Goal: Information Seeking & Learning: Understand process/instructions

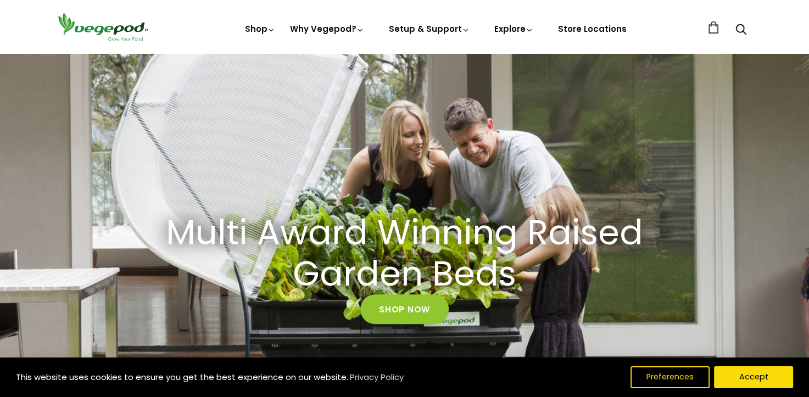
scroll to position [55, 0]
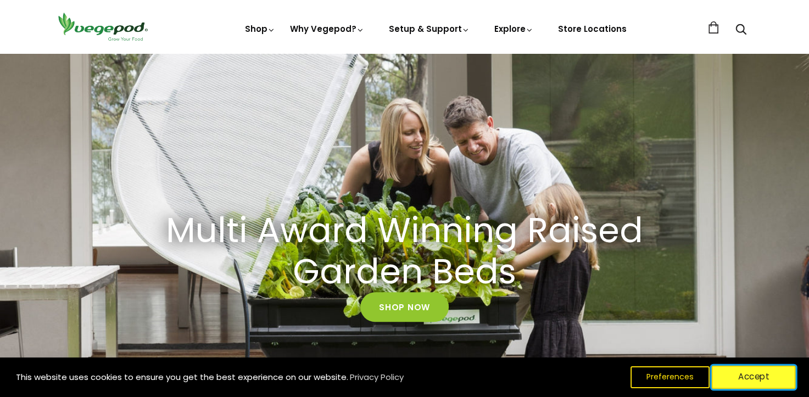
click at [770, 376] on button "Accept" at bounding box center [754, 377] width 84 height 23
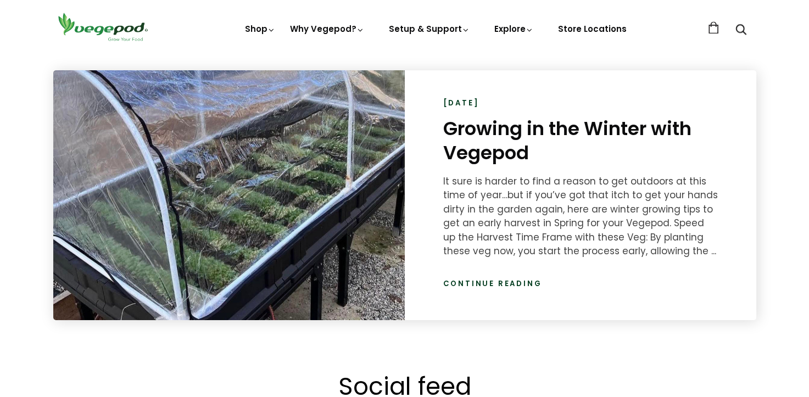
scroll to position [0, 386]
click at [506, 282] on link "Continue reading" at bounding box center [492, 283] width 99 height 11
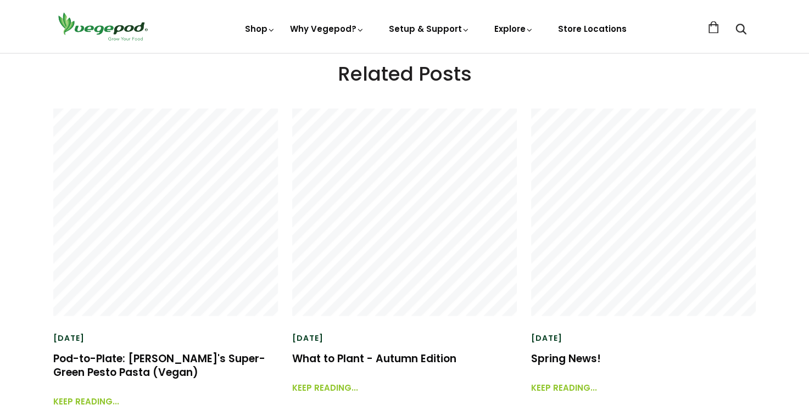
scroll to position [2416, 0]
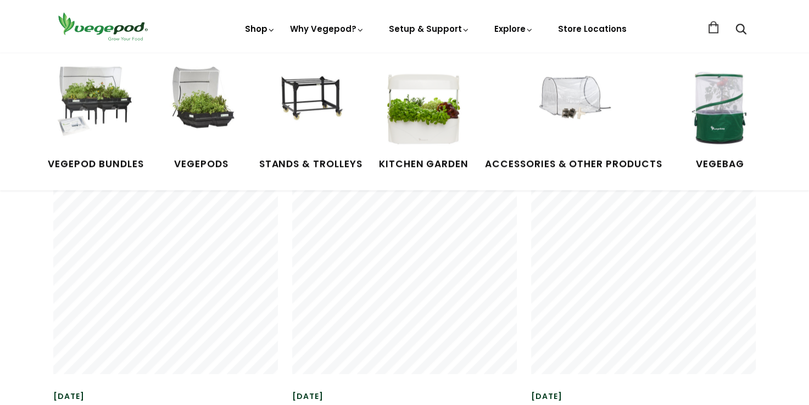
click at [271, 29] on icon at bounding box center [271, 30] width 8 height 8
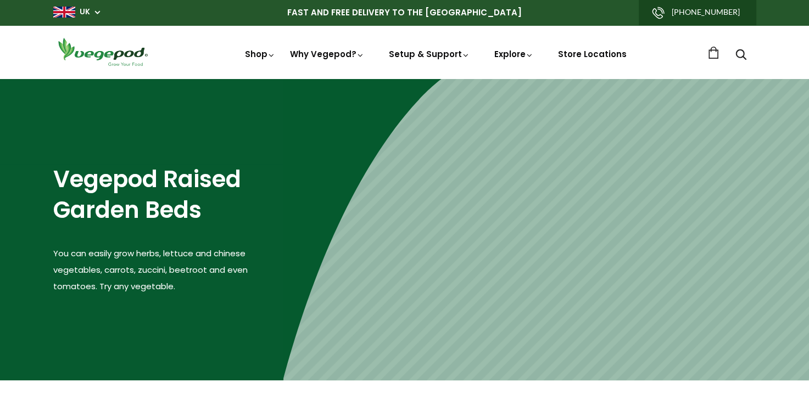
click at [270, 29] on header "Shop Vegepod Bundles Vegepods Stands & Trolleys Kitchen Garden Accessories & Ot…" at bounding box center [404, 51] width 809 height 53
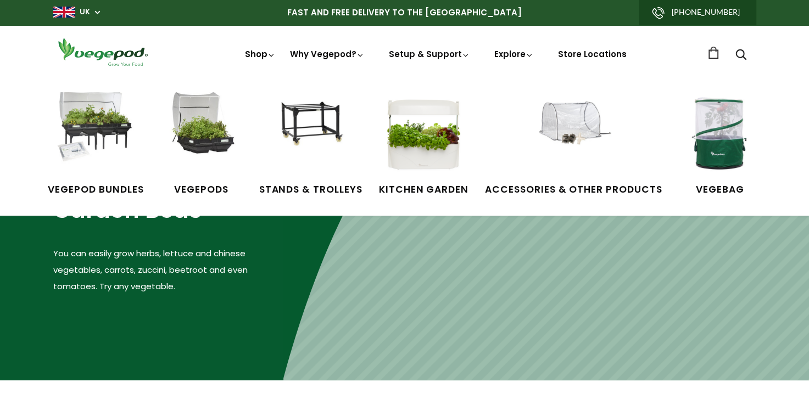
click at [267, 56] on link "Shop" at bounding box center [260, 69] width 31 height 42
click at [111, 140] on img at bounding box center [95, 133] width 82 height 82
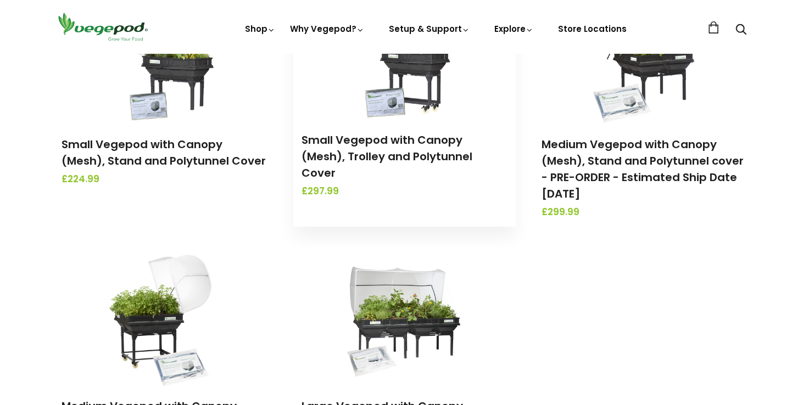
scroll to position [329, 0]
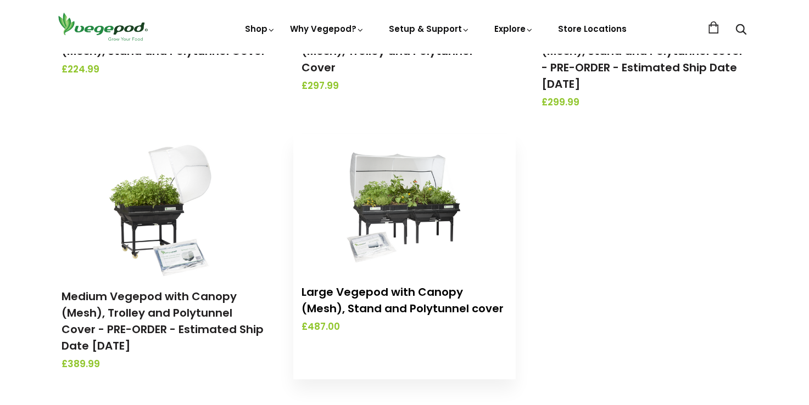
click at [399, 292] on link "Large Vegepod with Canopy (Mesh), Stand and Polytunnel cover" at bounding box center [402, 300] width 202 height 32
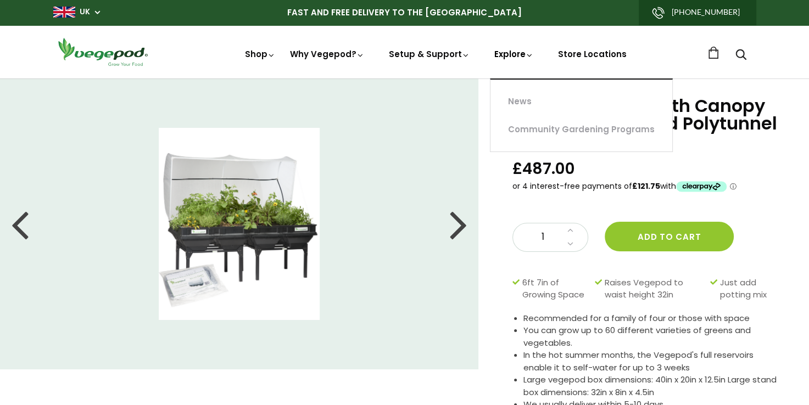
click at [515, 51] on link "Explore" at bounding box center [514, 73] width 40 height 51
click at [512, 57] on link "Explore" at bounding box center [514, 73] width 40 height 51
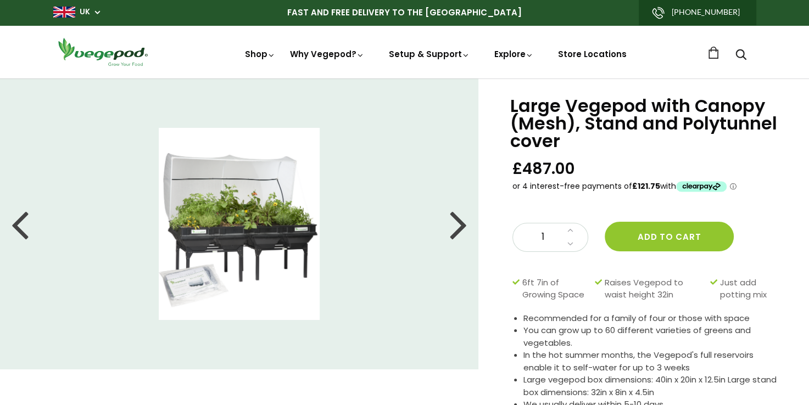
drag, startPoint x: 516, startPoint y: 45, endPoint x: 515, endPoint y: 51, distance: 6.3
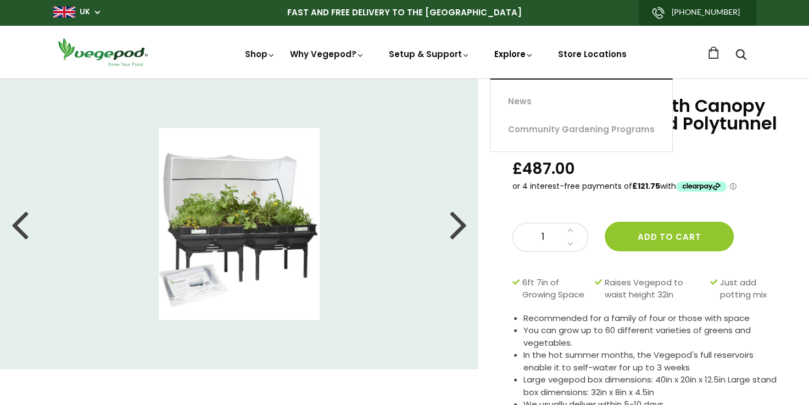
click at [516, 45] on nav "Shop Vegepod Bundles Vegepods Stands & Trolleys Kitchen Garden Accessories & Ot…" at bounding box center [440, 52] width 533 height 18
click at [515, 51] on link "Explore" at bounding box center [514, 73] width 40 height 51
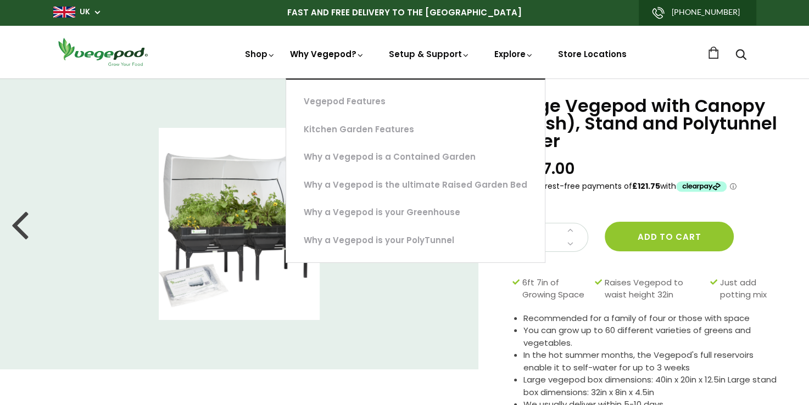
click at [321, 54] on link "Why Vegepod?" at bounding box center [327, 91] width 75 height 86
click at [326, 208] on link "Why a Vegepod is your Greenhouse" at bounding box center [415, 213] width 259 height 28
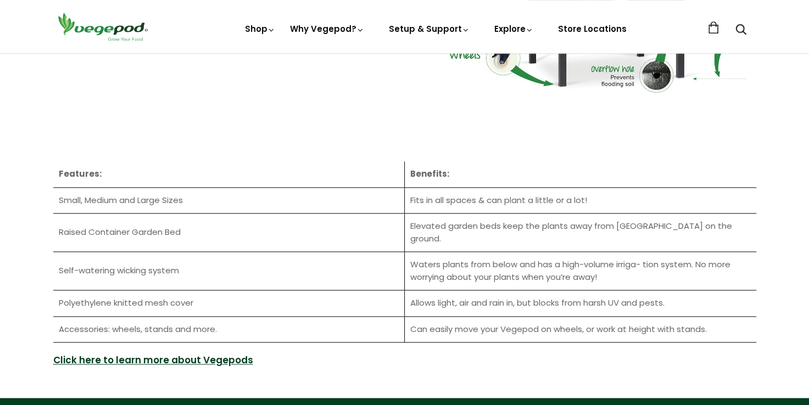
scroll to position [1483, 0]
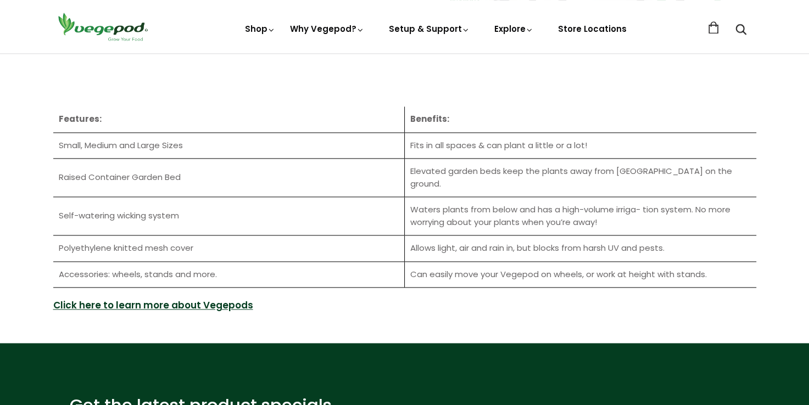
click at [109, 299] on link "Click here to learn more about Vegepods" at bounding box center [153, 306] width 200 height 14
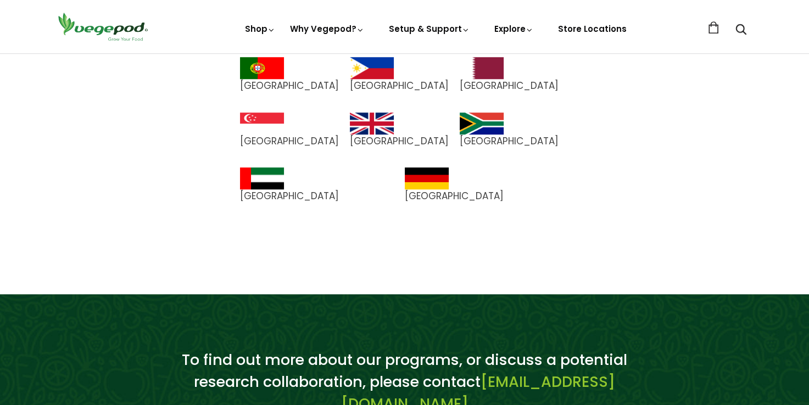
scroll to position [828, 0]
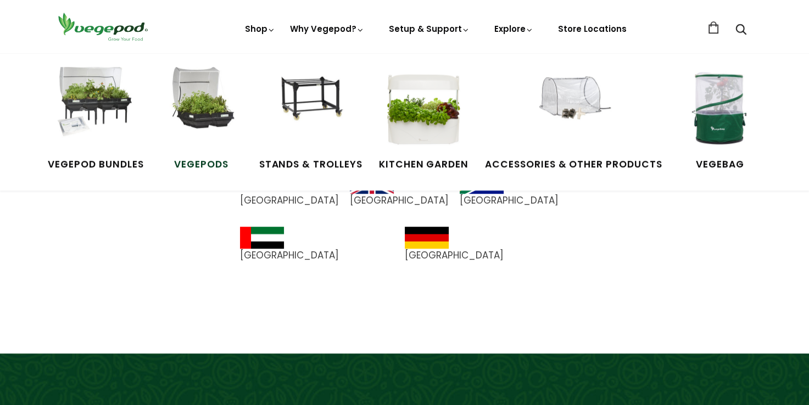
click at [198, 105] on img at bounding box center [201, 108] width 82 height 82
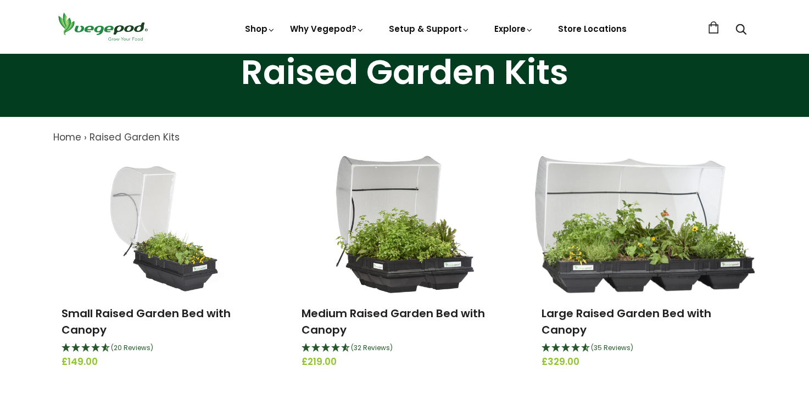
scroll to position [110, 0]
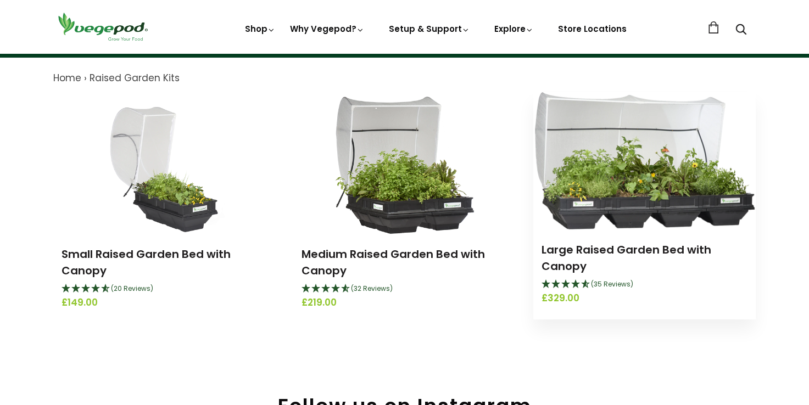
click at [684, 207] on img at bounding box center [645, 160] width 220 height 137
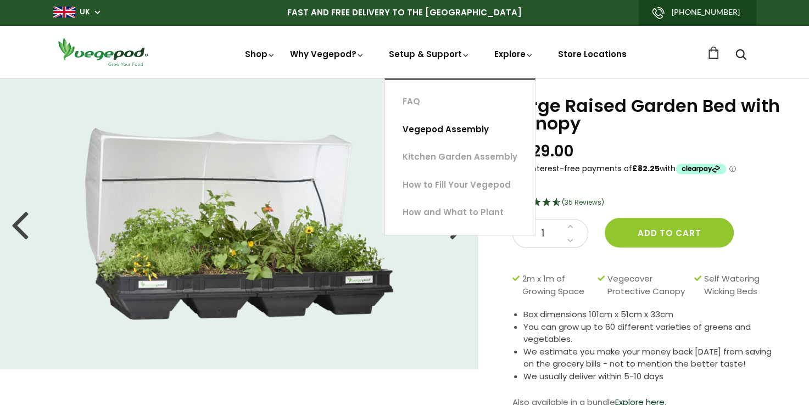
click at [438, 124] on link "Vegepod Assembly" at bounding box center [460, 130] width 150 height 28
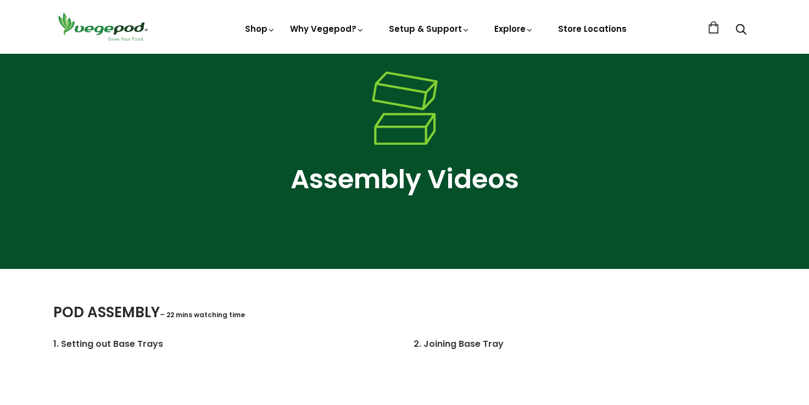
scroll to position [55, 0]
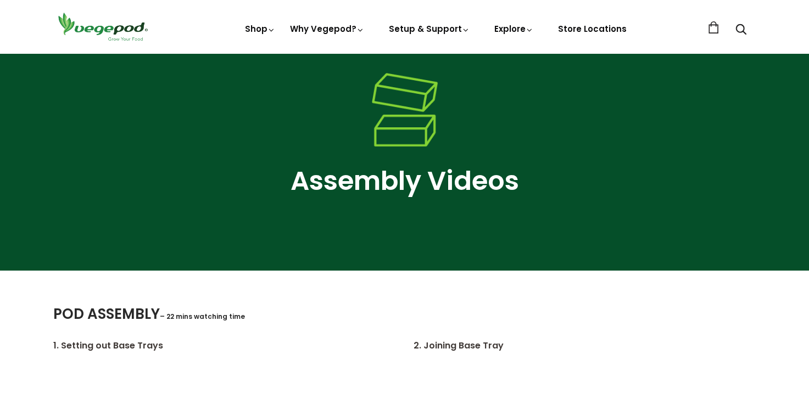
click at [412, 174] on h1 "Assembly Videos" at bounding box center [404, 181] width 703 height 40
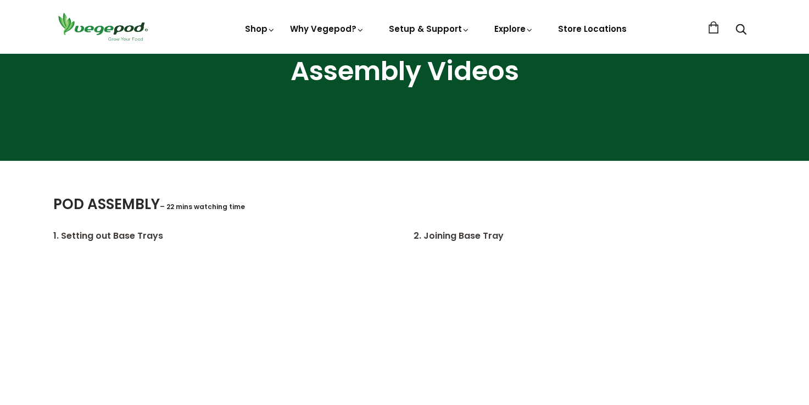
scroll to position [275, 0]
